Goal: Task Accomplishment & Management: Manage account settings

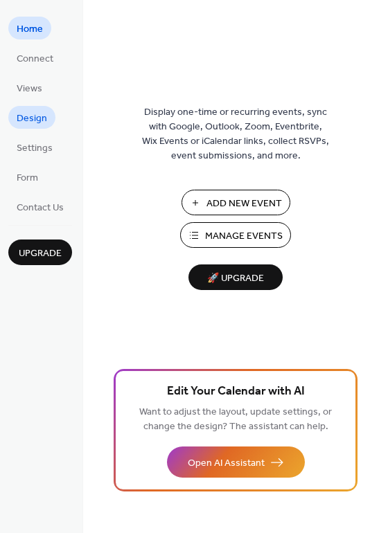
click at [31, 123] on span "Design" at bounding box center [32, 118] width 30 height 15
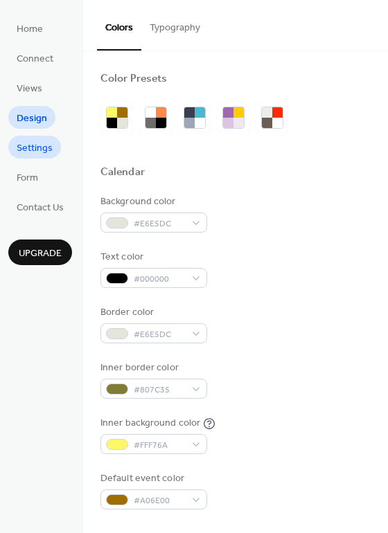
click at [44, 154] on span "Settings" at bounding box center [35, 148] width 36 height 15
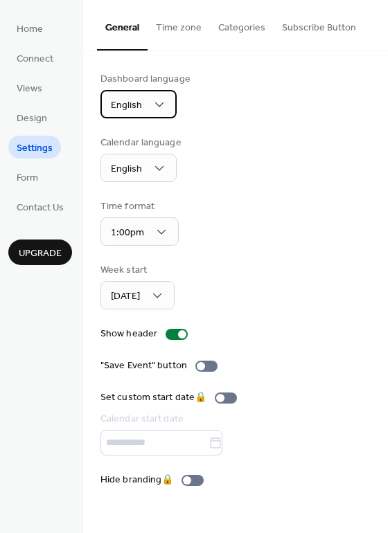
click at [125, 111] on span "English" at bounding box center [126, 105] width 31 height 19
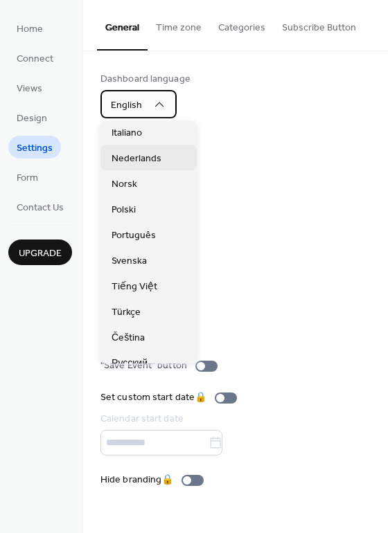
scroll to position [208, 0]
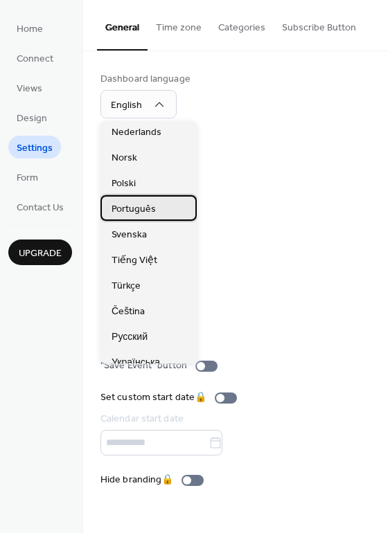
click at [186, 213] on div "Português" at bounding box center [148, 208] width 96 height 26
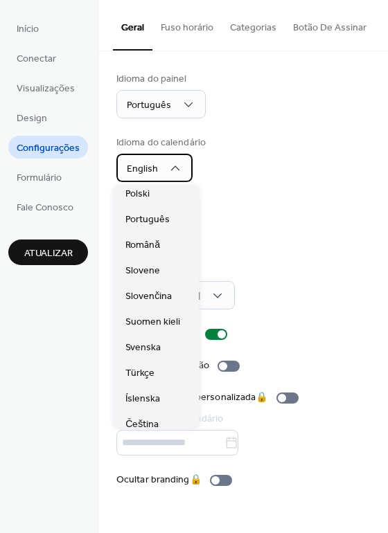
scroll to position [415, 0]
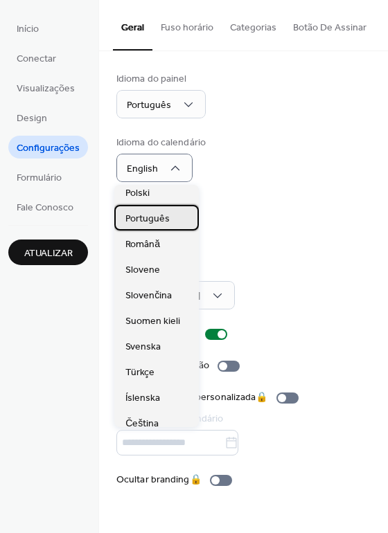
click at [158, 219] on span "Português" at bounding box center [147, 219] width 44 height 15
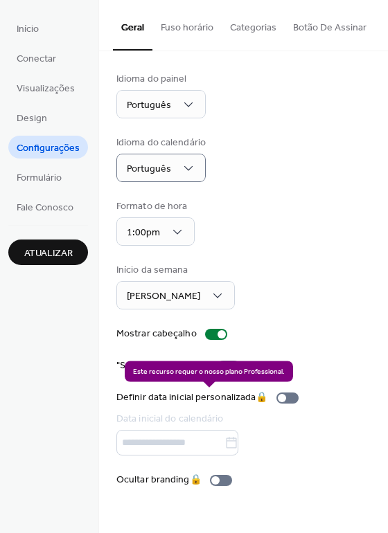
click at [147, 444] on div "Definir data inicial personalizada 🔒 Data inicial do calendário" at bounding box center [210, 422] width 188 height 65
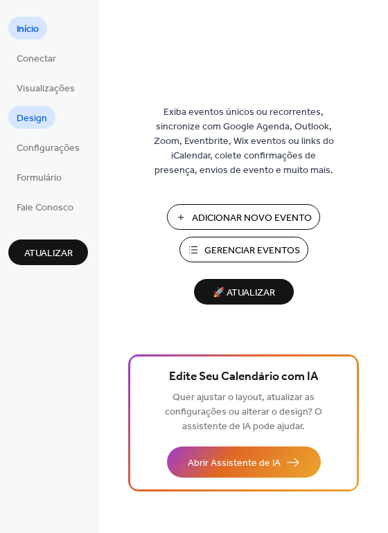
drag, startPoint x: 124, startPoint y: 172, endPoint x: 19, endPoint y: 114, distance: 120.2
click at [19, 114] on span "Design" at bounding box center [32, 118] width 30 height 15
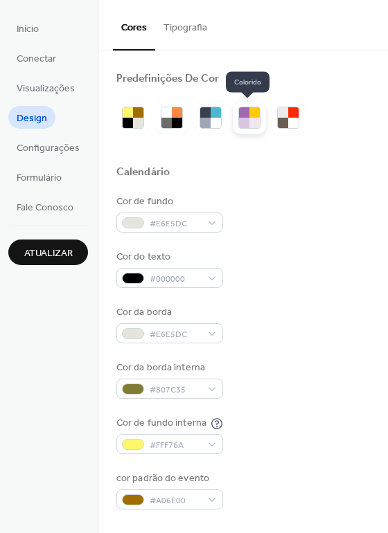
click at [239, 111] on div at bounding box center [244, 112] width 10 height 10
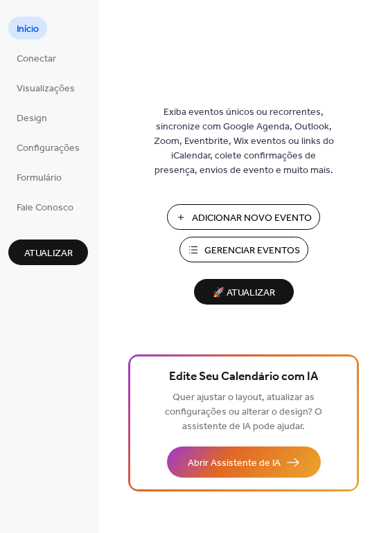
click at [246, 214] on span "Adicionar Novo Evento" at bounding box center [252, 218] width 120 height 15
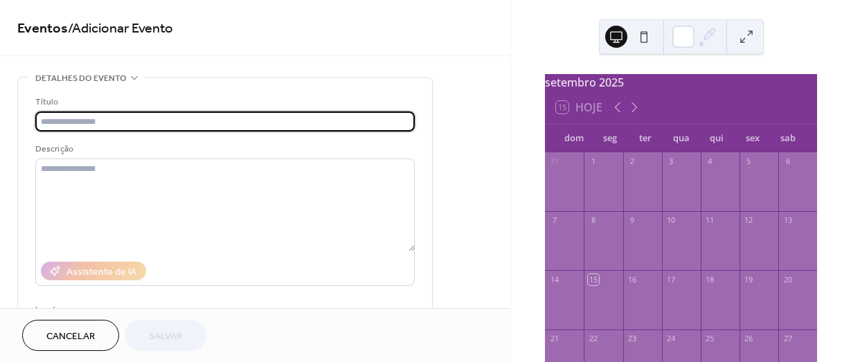
click at [697, 35] on icon at bounding box center [707, 36] width 21 height 21
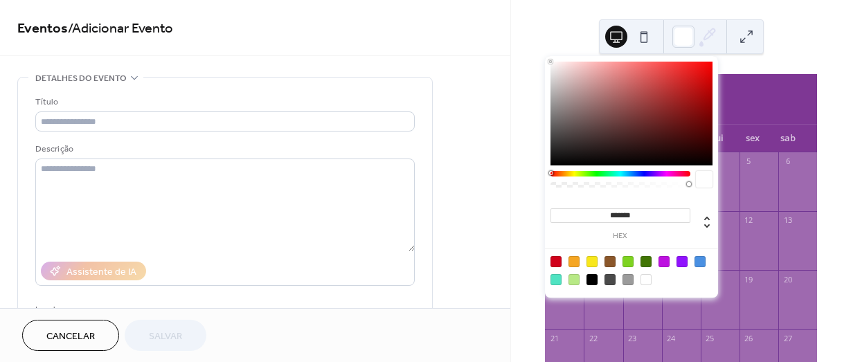
click at [645, 283] on div at bounding box center [645, 279] width 11 height 11
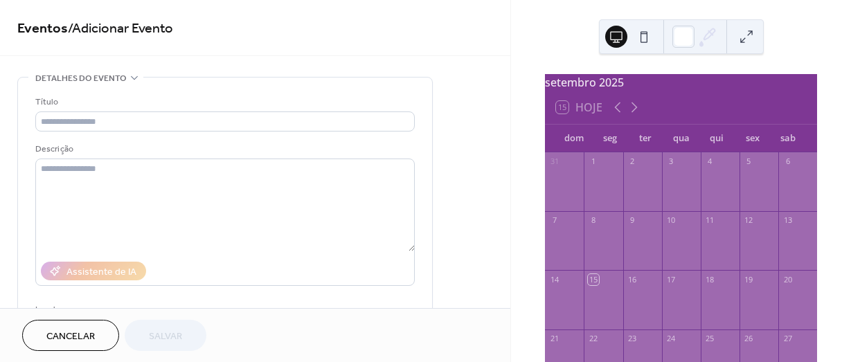
click at [94, 344] on span "Cancelar" at bounding box center [70, 337] width 48 height 15
